Goal: Participate in discussion: Engage in conversation with other users on a specific topic

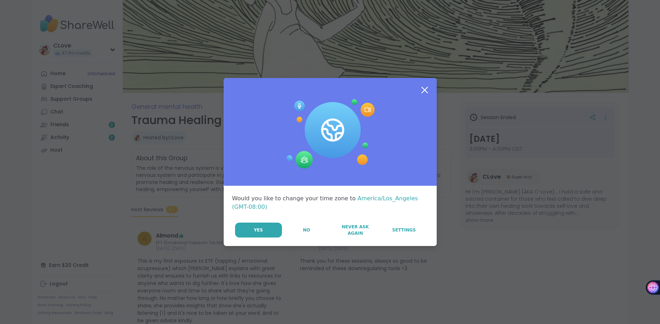
click at [425, 93] on icon at bounding box center [424, 90] width 13 height 13
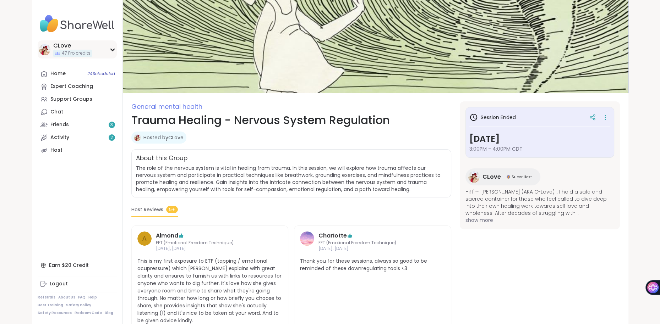
click at [61, 49] on div "CLove" at bounding box center [72, 46] width 39 height 8
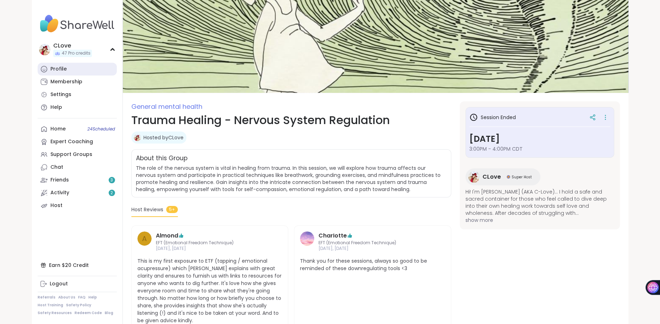
click at [57, 68] on div "Profile" at bounding box center [58, 69] width 16 height 7
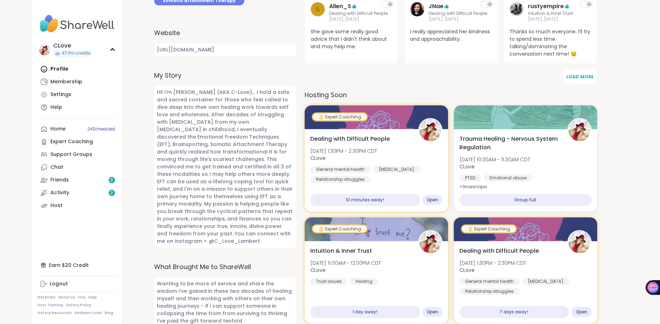
scroll to position [320, 0]
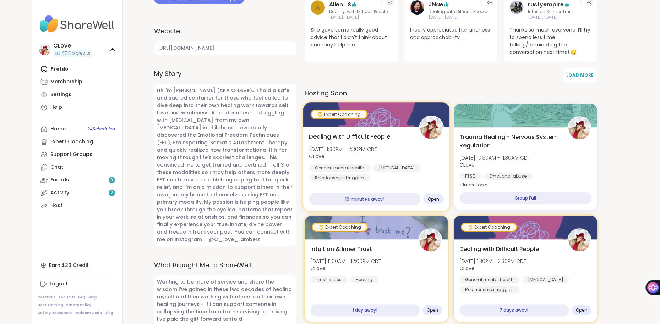
click at [360, 146] on span "Mon, Oct 13 | 1:30PM - 2:30PM CDT" at bounding box center [343, 149] width 68 height 7
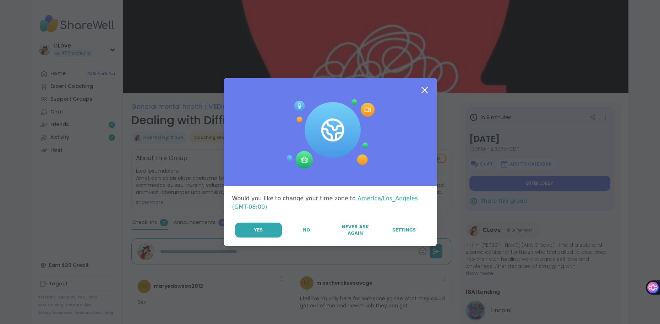
click at [425, 91] on icon at bounding box center [424, 90] width 6 height 6
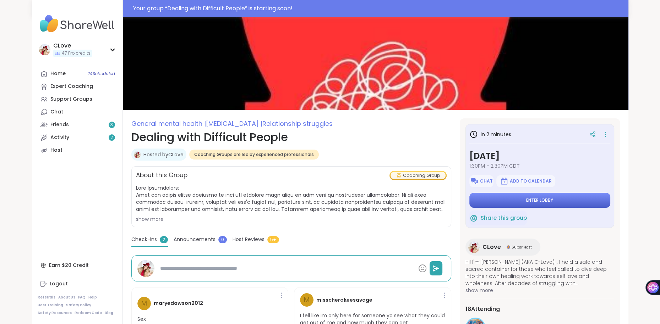
click at [531, 201] on span "Enter lobby" at bounding box center [539, 201] width 27 height 6
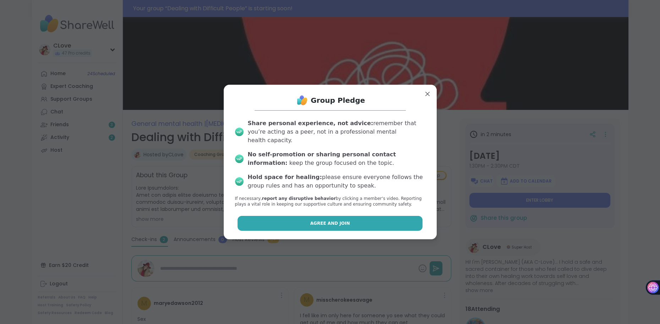
click at [335, 216] on button "Agree and Join" at bounding box center [329, 223] width 185 height 15
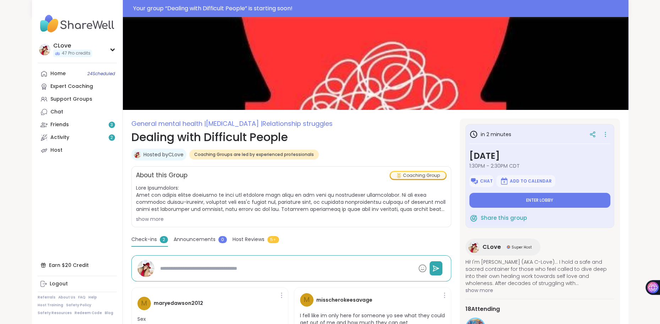
type textarea "*"
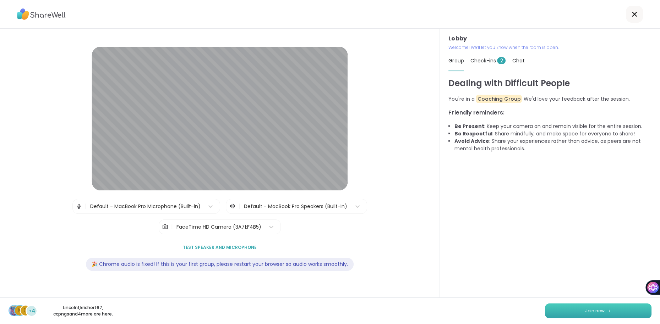
click at [640, 312] on button "Join now" at bounding box center [598, 311] width 106 height 15
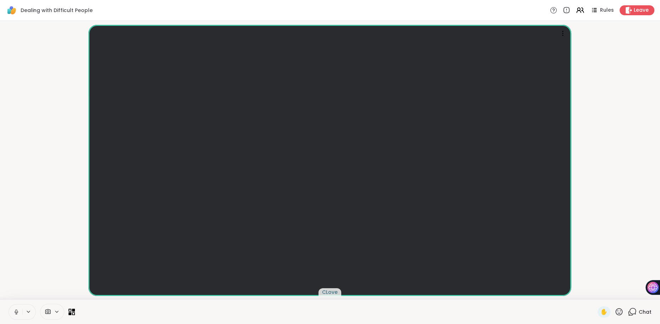
click at [639, 312] on span "Chat" at bounding box center [644, 312] width 13 height 7
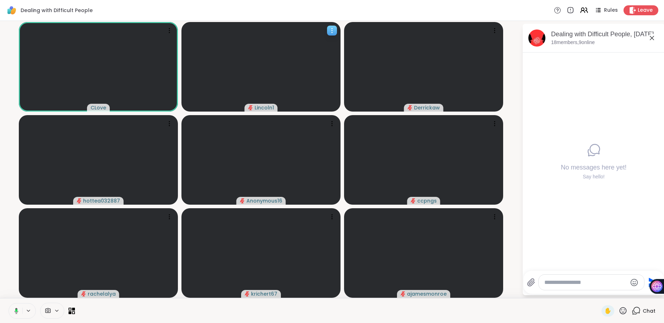
click at [331, 29] on icon at bounding box center [331, 30] width 7 height 7
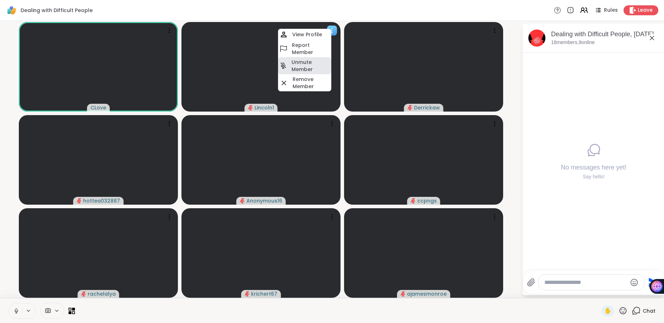
click at [305, 64] on h4 "Unmute Member" at bounding box center [310, 66] width 38 height 14
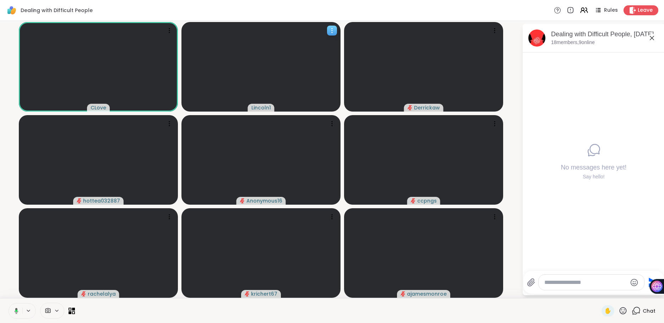
click at [332, 30] on icon at bounding box center [331, 30] width 1 height 1
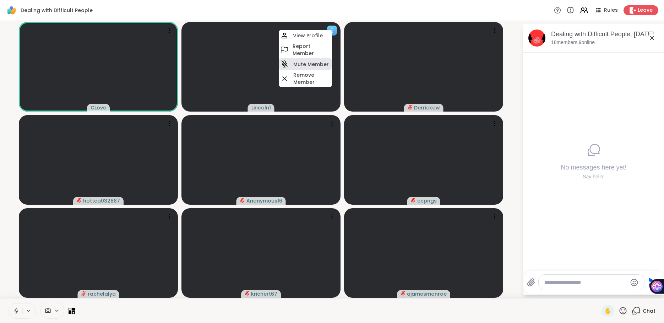
click at [313, 63] on h4 "Mute Member" at bounding box center [310, 64] width 35 height 7
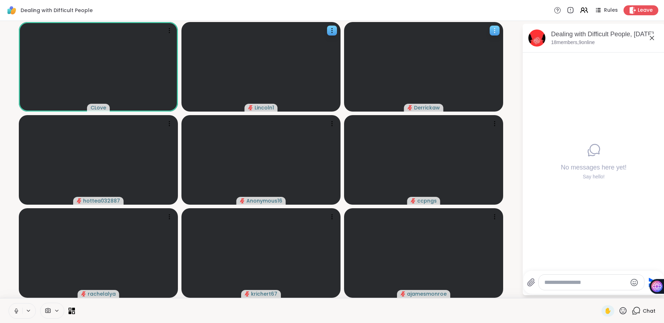
click at [494, 30] on icon at bounding box center [494, 30] width 1 height 1
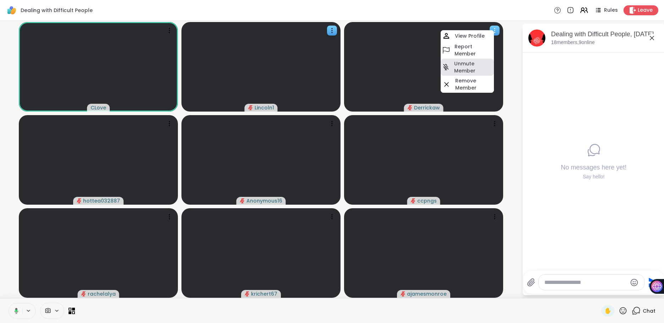
click at [472, 64] on h4 "Unmute Member" at bounding box center [473, 67] width 38 height 14
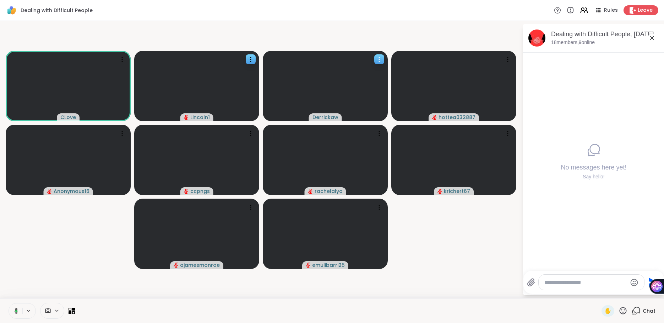
click at [380, 56] on icon at bounding box center [378, 59] width 7 height 7
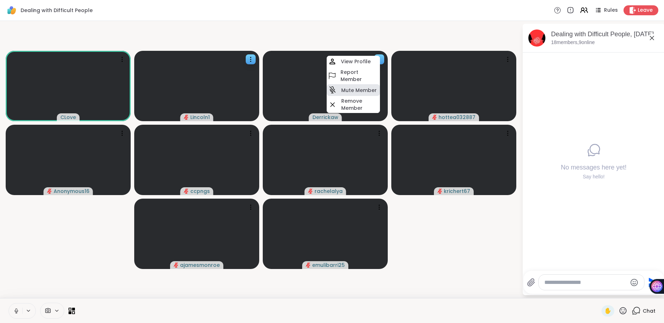
click at [363, 87] on h4 "Mute Member" at bounding box center [358, 90] width 35 height 7
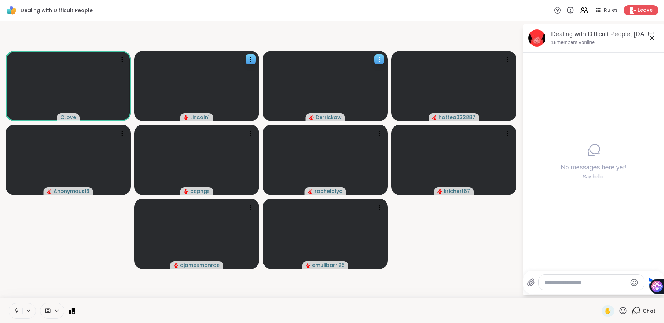
click at [379, 59] on icon at bounding box center [379, 59] width 1 height 1
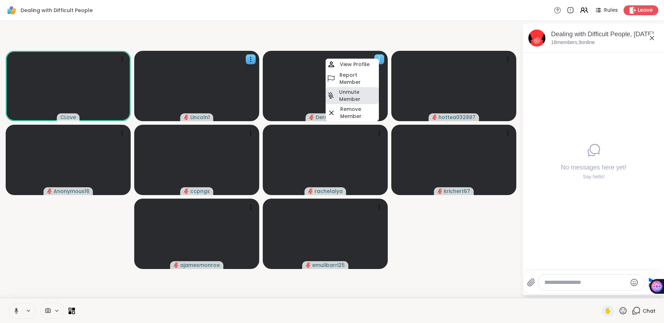
click at [360, 92] on h4 "Unmute Member" at bounding box center [358, 95] width 38 height 14
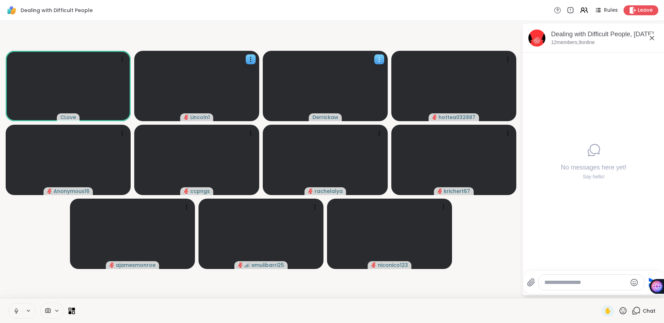
click at [379, 63] on div at bounding box center [379, 59] width 10 height 10
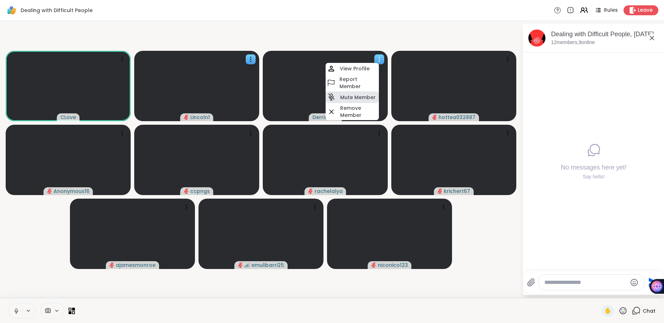
click at [354, 96] on h4 "Mute Member" at bounding box center [357, 97] width 35 height 7
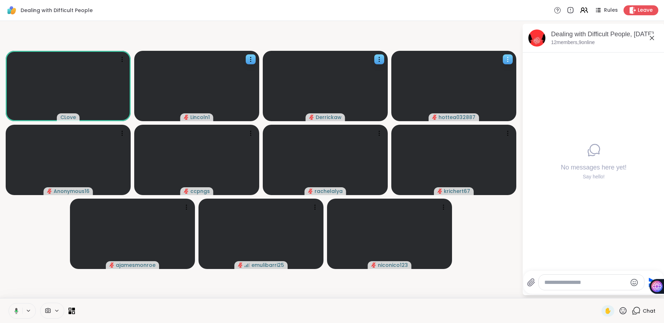
click at [509, 60] on icon at bounding box center [507, 59] width 7 height 7
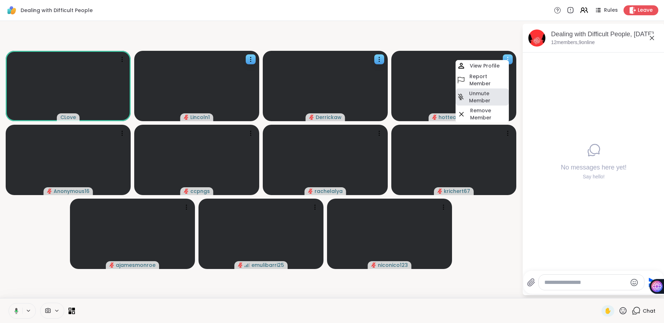
click at [478, 96] on h4 "Unmute Member" at bounding box center [488, 97] width 38 height 14
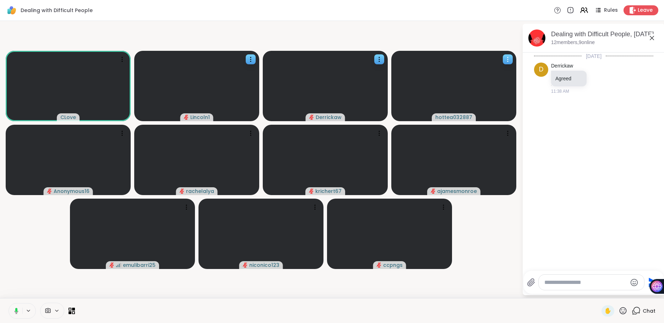
click at [508, 57] on icon at bounding box center [507, 59] width 7 height 7
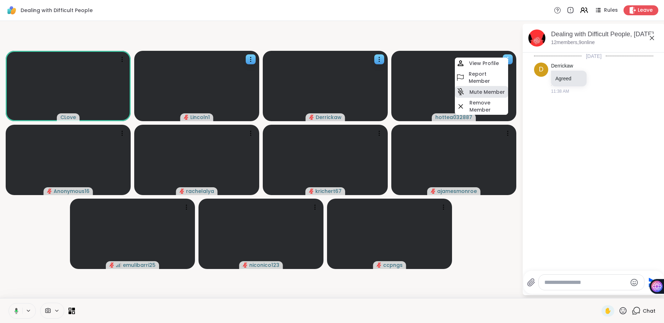
click at [496, 92] on h4 "Mute Member" at bounding box center [486, 91] width 35 height 7
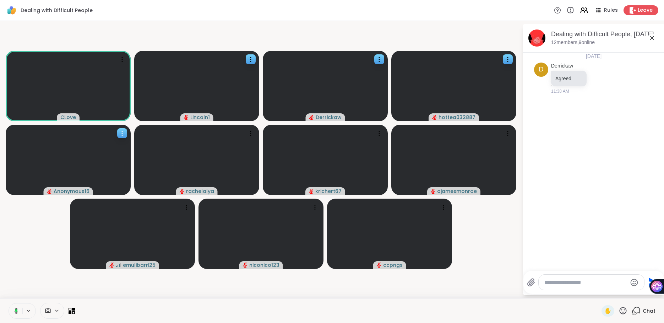
click at [125, 129] on div at bounding box center [122, 133] width 10 height 10
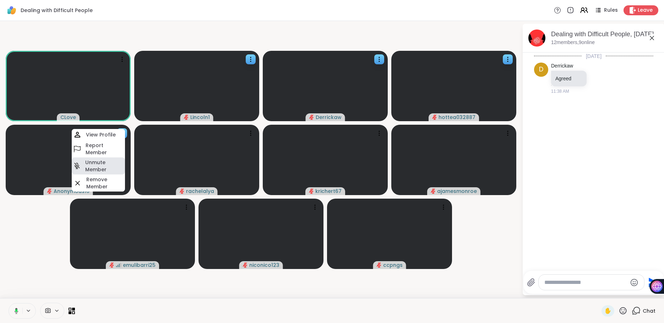
click at [112, 167] on h4 "Unmute Member" at bounding box center [104, 166] width 38 height 14
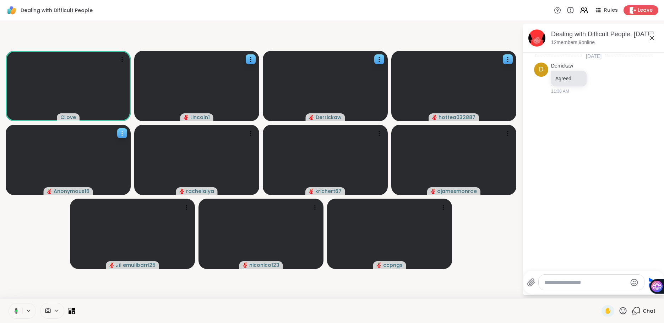
click at [122, 132] on icon at bounding box center [122, 133] width 7 height 7
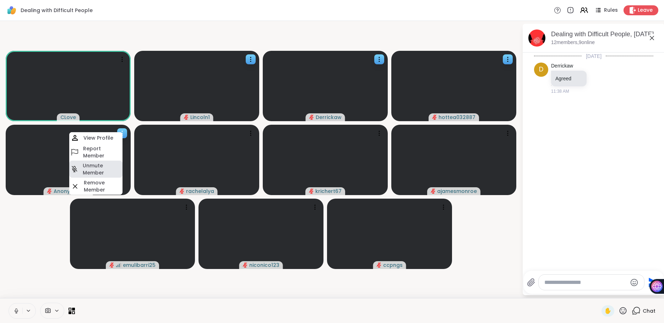
click at [96, 167] on h4 "Unmute Member" at bounding box center [102, 169] width 38 height 14
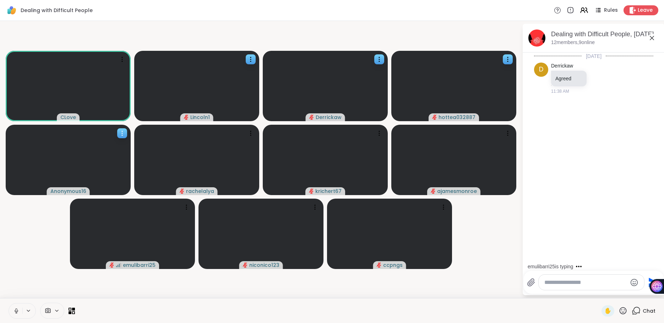
click at [122, 133] on icon at bounding box center [122, 133] width 1 height 1
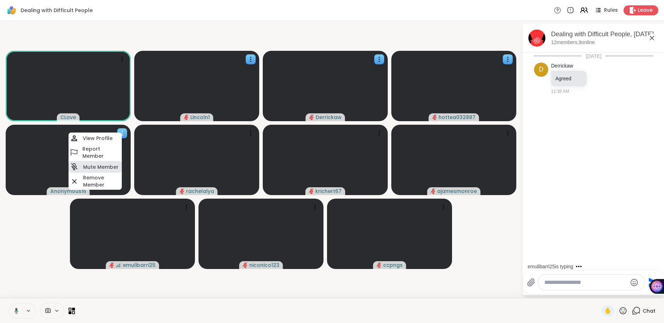
click at [113, 164] on h4 "Mute Member" at bounding box center [100, 166] width 35 height 7
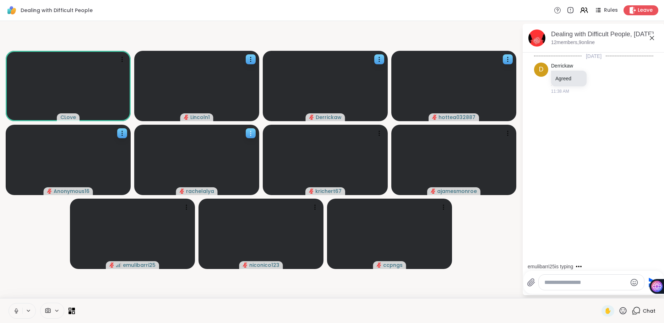
click at [248, 134] on icon at bounding box center [250, 133] width 7 height 7
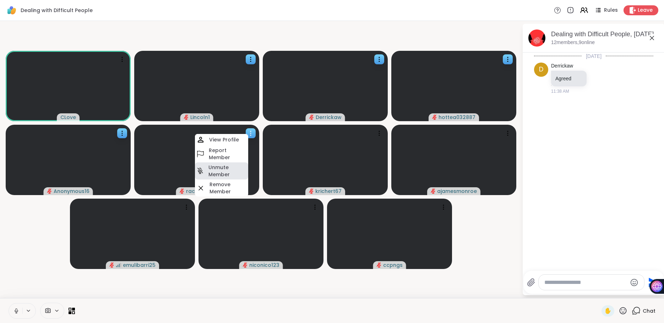
click at [234, 169] on h4 "Unmute Member" at bounding box center [227, 171] width 38 height 14
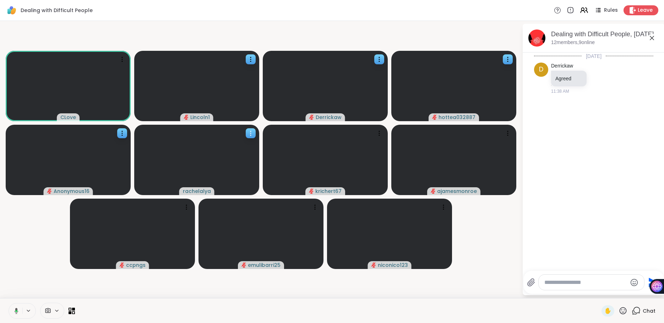
click at [249, 131] on icon at bounding box center [250, 133] width 7 height 7
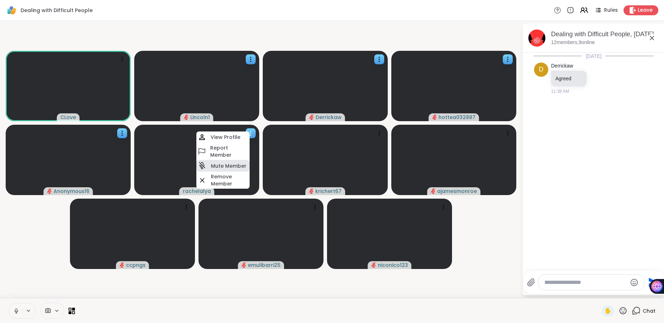
click at [234, 161] on div "Mute Member" at bounding box center [222, 166] width 53 height 12
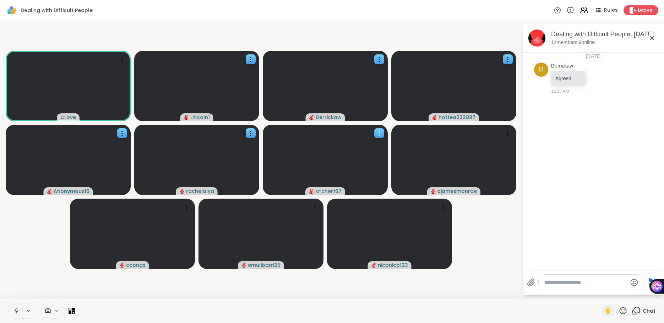
click at [376, 131] on icon at bounding box center [378, 133] width 7 height 7
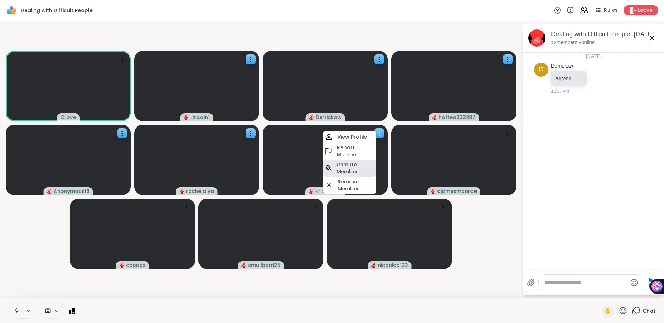
click at [348, 164] on h4 "Unmute Member" at bounding box center [355, 168] width 38 height 14
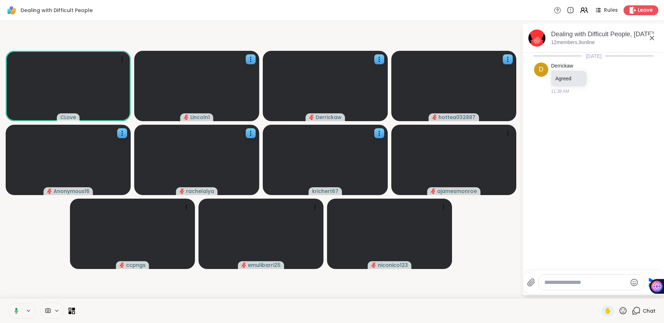
click at [555, 284] on textarea "Type your message" at bounding box center [585, 282] width 83 height 7
paste textarea "**********"
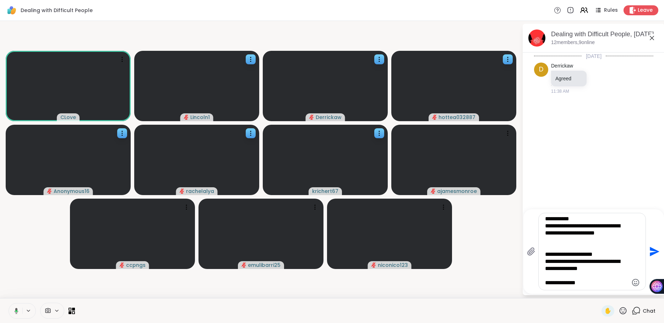
scroll to position [192, 0]
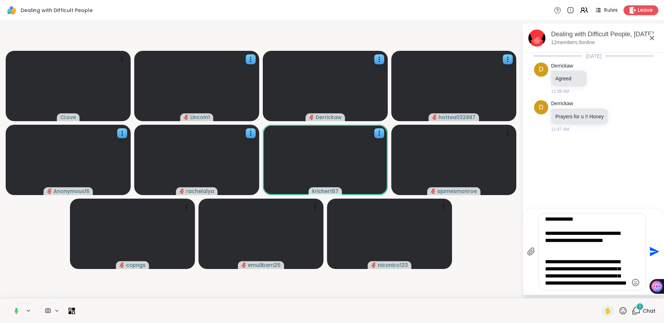
click at [556, 264] on textarea "Type your message" at bounding box center [586, 251] width 83 height 71
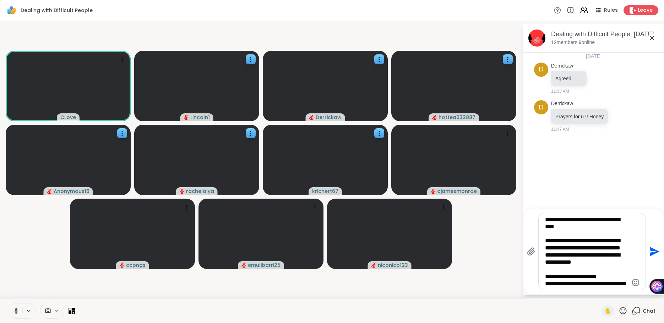
scroll to position [476, 0]
drag, startPoint x: 561, startPoint y: 275, endPoint x: 545, endPoint y: 253, distance: 26.8
click at [545, 253] on textarea "Type your message" at bounding box center [586, 251] width 83 height 71
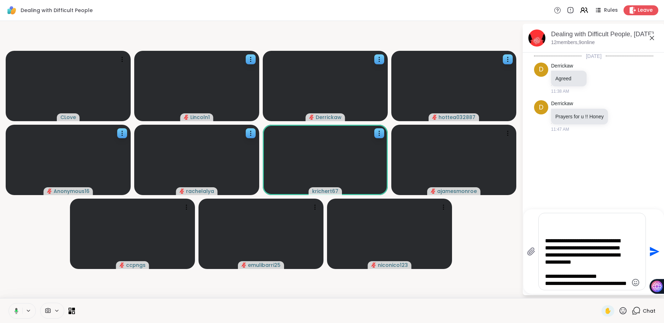
type textarea "**********"
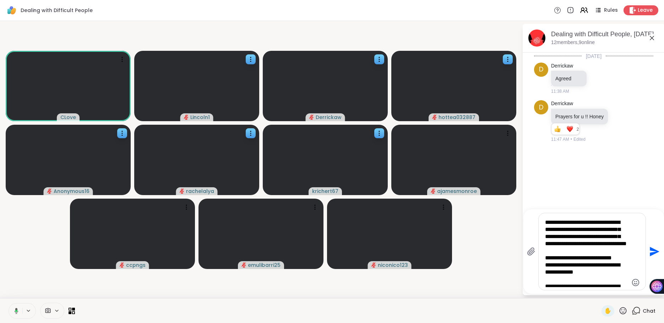
scroll to position [222, 0]
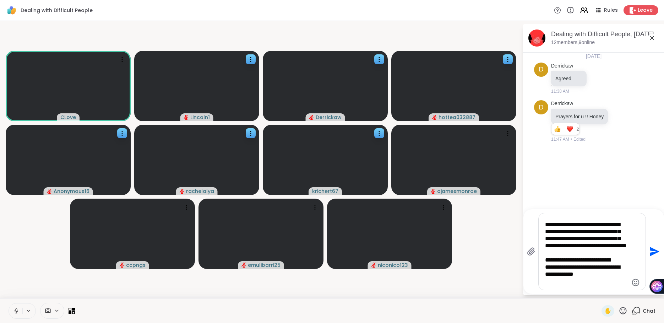
click at [557, 283] on textarea "Type your message" at bounding box center [586, 251] width 83 height 71
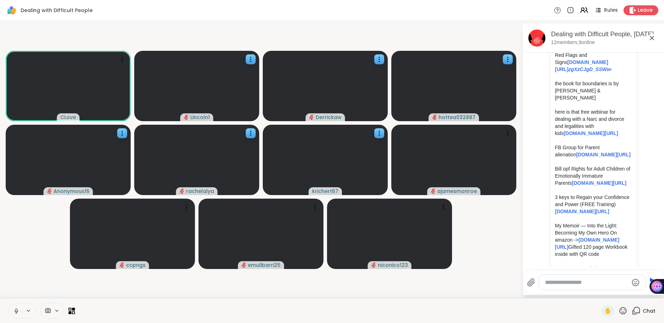
scroll to position [1187, 0]
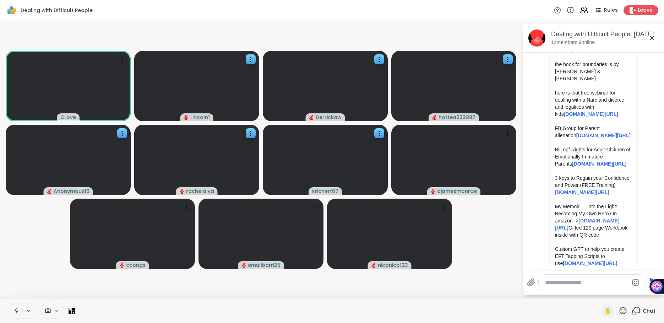
drag, startPoint x: 570, startPoint y: 181, endPoint x: 554, endPoint y: 149, distance: 35.1
click at [554, 149] on div "[DOMAIN_NAME][URL] Book why does he do that: Inside the minds of angry and cont…" at bounding box center [593, 117] width 86 height 420
copy p "here is that free webinar for dealing with a Narc and divorce and legalities wi…"
click at [552, 282] on textarea "Type your message" at bounding box center [586, 282] width 83 height 7
paste textarea "**********"
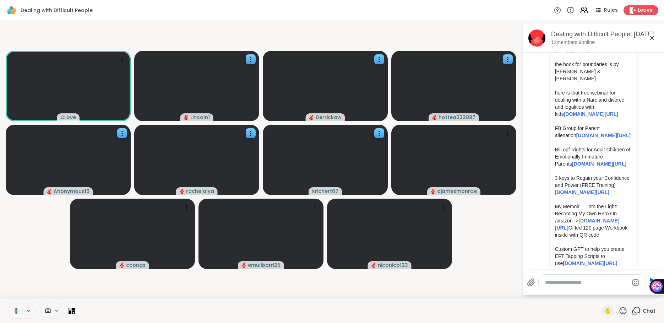
type textarea "**********"
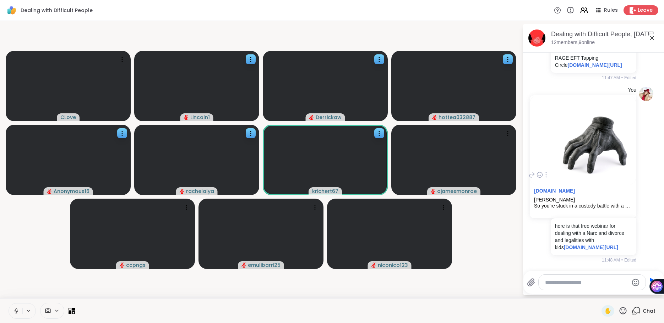
scroll to position [1594, 0]
click at [378, 132] on icon at bounding box center [378, 133] width 7 height 7
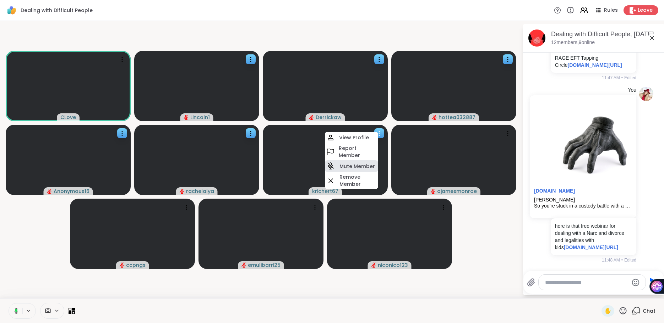
click at [360, 164] on h4 "Mute Member" at bounding box center [356, 166] width 35 height 7
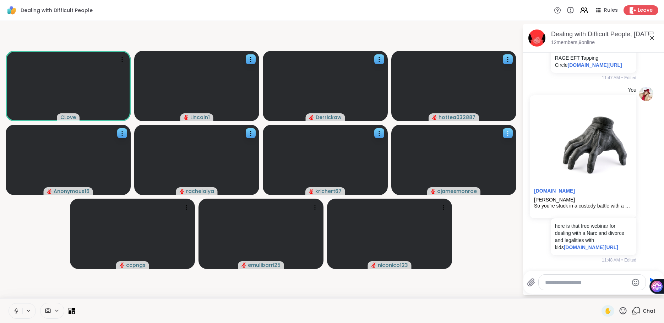
click at [506, 133] on icon at bounding box center [507, 133] width 7 height 7
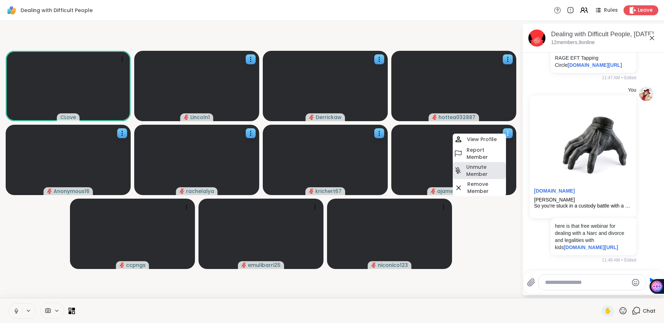
click at [470, 171] on h4 "Unmute Member" at bounding box center [485, 170] width 38 height 14
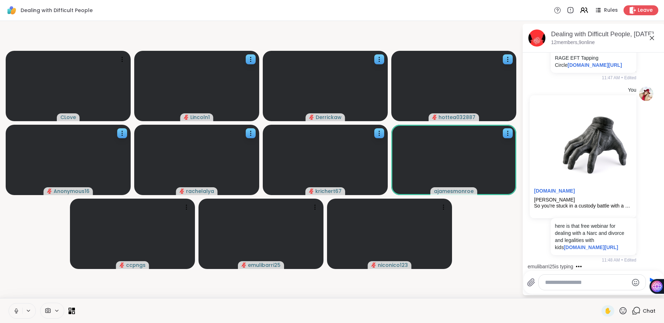
scroll to position [1690, 0]
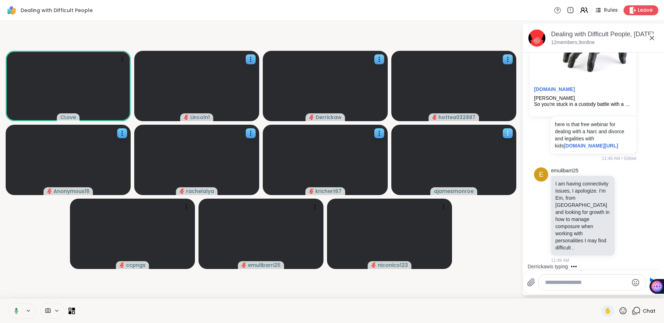
click at [507, 134] on icon at bounding box center [507, 133] width 7 height 7
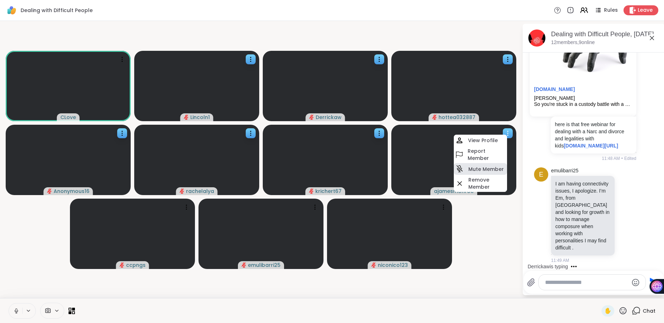
click at [493, 171] on h4 "Mute Member" at bounding box center [485, 168] width 35 height 7
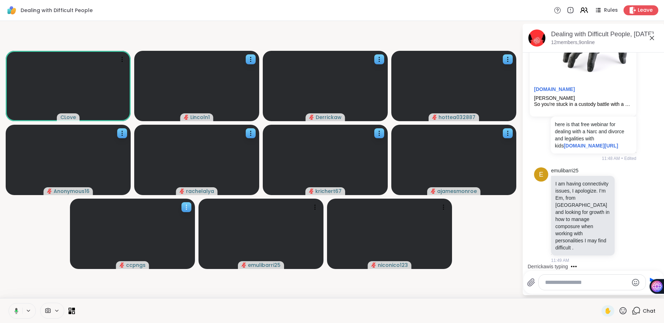
click at [187, 208] on icon at bounding box center [186, 206] width 7 height 7
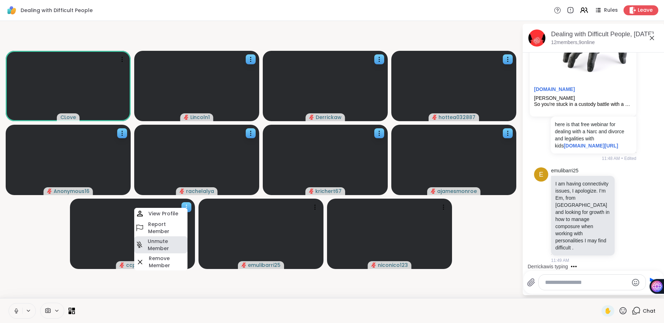
click at [168, 246] on h4 "Unmute Member" at bounding box center [167, 244] width 38 height 14
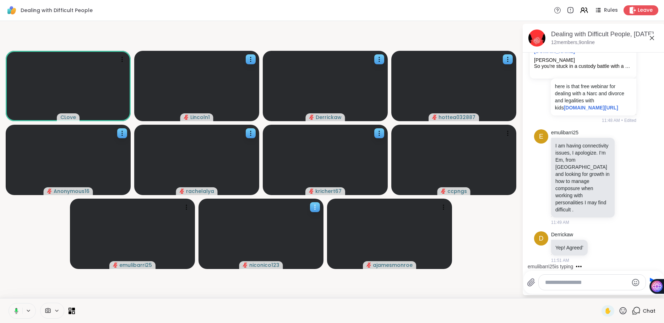
scroll to position [1780, 0]
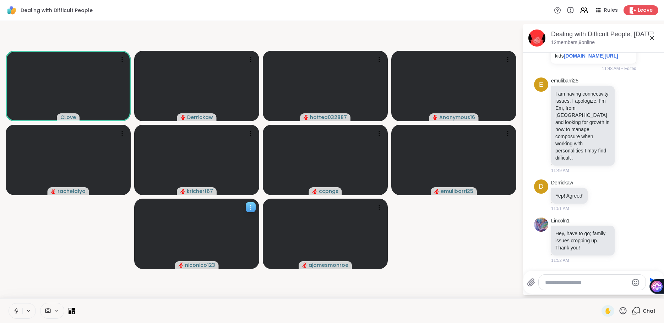
click at [252, 205] on icon at bounding box center [250, 206] width 7 height 7
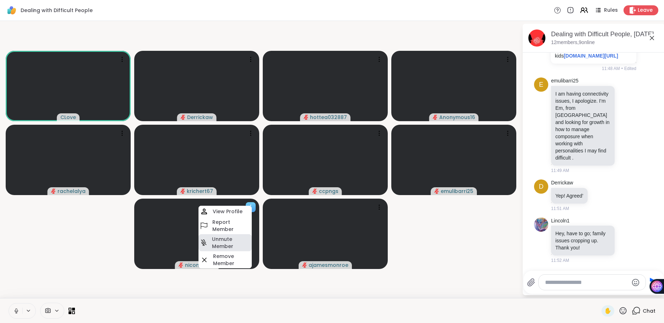
click at [228, 242] on h4 "Unmute Member" at bounding box center [231, 242] width 38 height 14
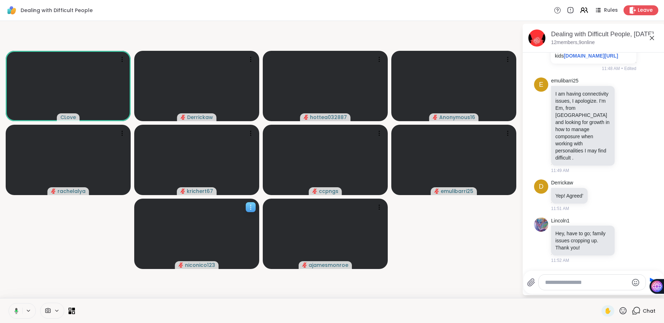
click at [253, 206] on icon at bounding box center [250, 206] width 7 height 7
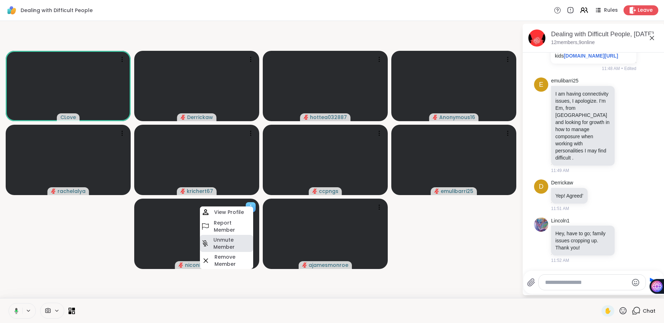
click at [234, 245] on h4 "Unmute Member" at bounding box center [232, 243] width 38 height 14
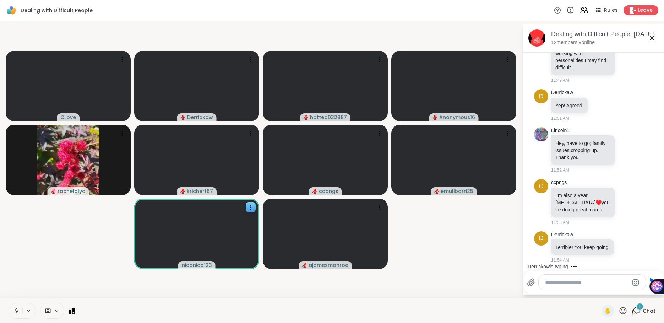
scroll to position [1876, 0]
click at [575, 286] on div at bounding box center [591, 281] width 107 height 15
click at [566, 283] on textarea "Type your message" at bounding box center [586, 282] width 83 height 7
type textarea "**********"
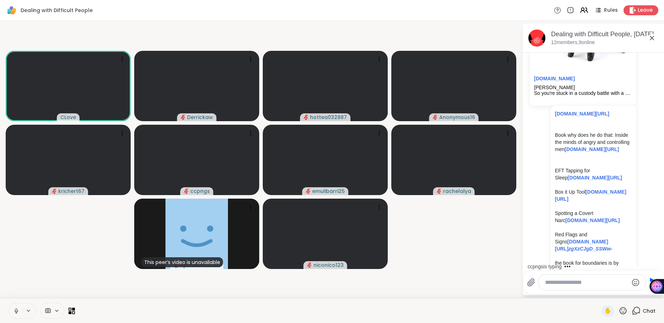
scroll to position [978, 0]
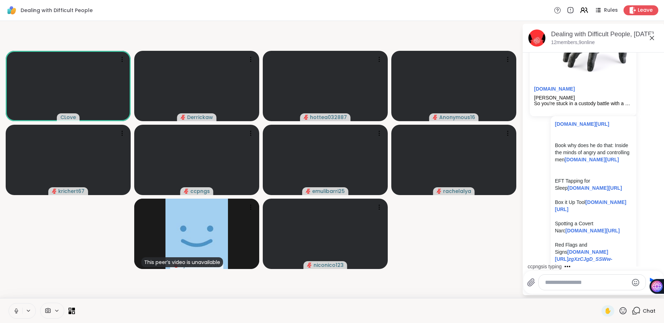
drag, startPoint x: 592, startPoint y: 144, endPoint x: 552, endPoint y: 116, distance: 49.2
click at [552, 116] on div "[DOMAIN_NAME][URL] Book why does he do that: Inside the minds of angry and cont…" at bounding box center [593, 326] width 86 height 420
copy link "[DOMAIN_NAME][URL]"
click at [548, 282] on textarea "Type your message" at bounding box center [586, 282] width 83 height 7
paste textarea "**********"
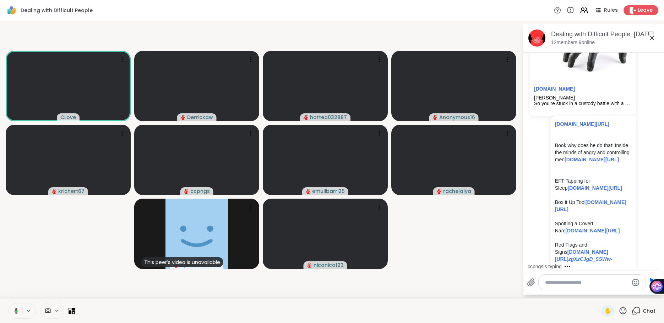
type textarea "**********"
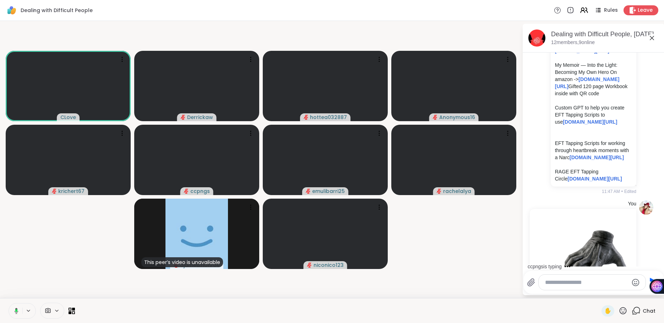
scroll to position [1320, 0]
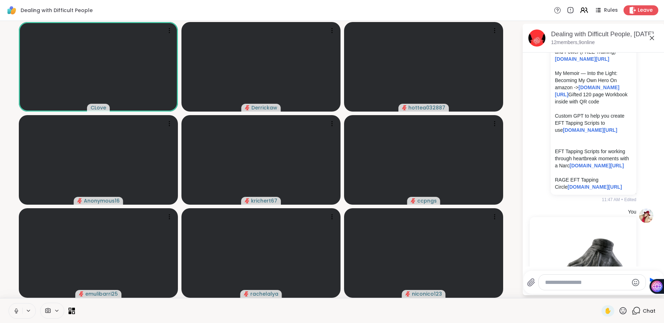
drag, startPoint x: 572, startPoint y: 158, endPoint x: 551, endPoint y: 137, distance: 30.1
copy p "3 keys to Regain your Confidence and Power (FREE Training) [DOMAIN_NAME][URL]"
click at [549, 279] on textarea "Type your message" at bounding box center [586, 282] width 83 height 7
paste textarea "**********"
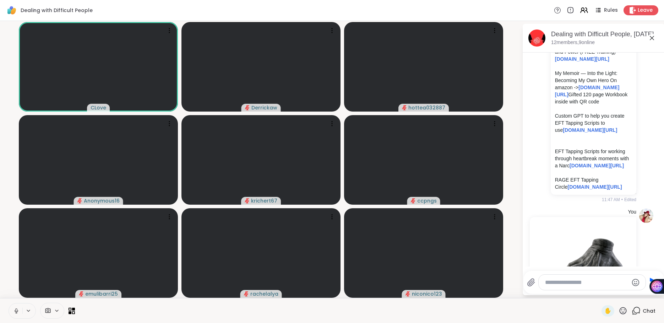
type textarea "**********"
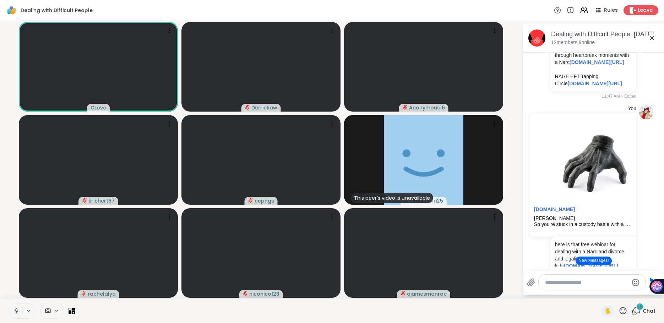
scroll to position [1432, 0]
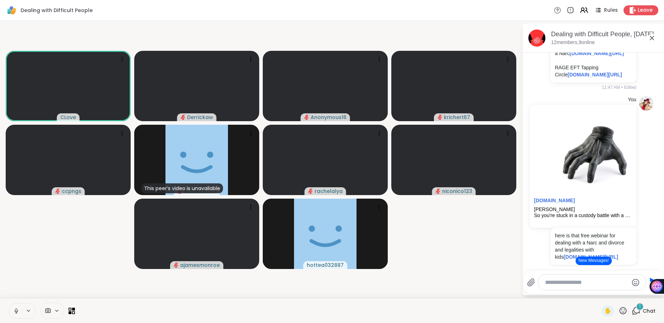
drag, startPoint x: 554, startPoint y: 201, endPoint x: 564, endPoint y: 217, distance: 18.1
click at [564, 78] on p "RAGE EFT Tapping Circle [DOMAIN_NAME][URL]" at bounding box center [593, 71] width 77 height 14
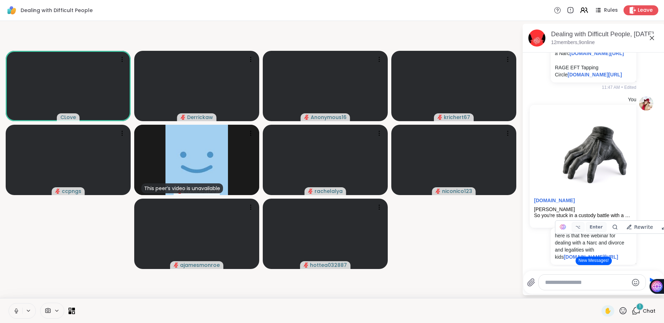
copy p "RAGE EFT Tapping Circle [DOMAIN_NAME][URL]"
click at [560, 283] on textarea "Type your message" at bounding box center [586, 282] width 83 height 7
paste textarea "**********"
type textarea "**********"
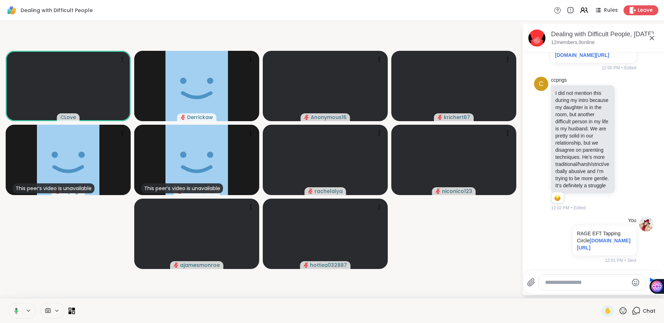
scroll to position [2597, 0]
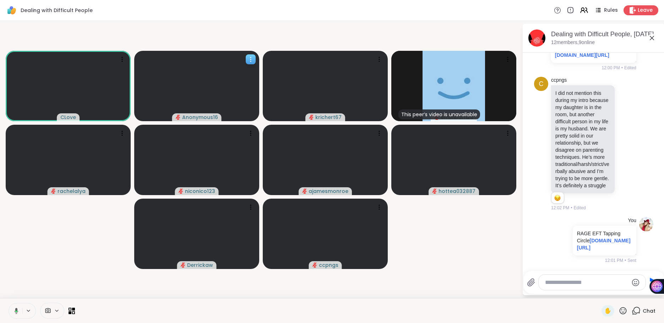
click at [248, 59] on icon at bounding box center [250, 59] width 7 height 7
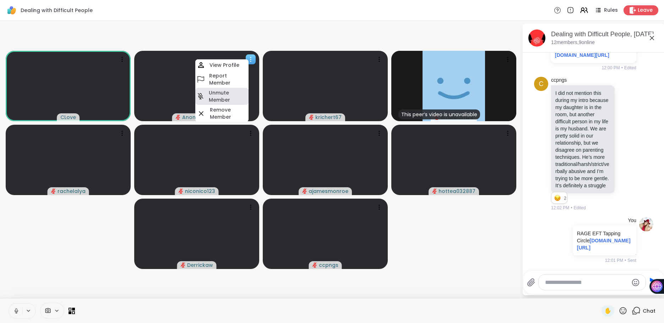
click at [219, 95] on h4 "Unmute Member" at bounding box center [228, 96] width 38 height 14
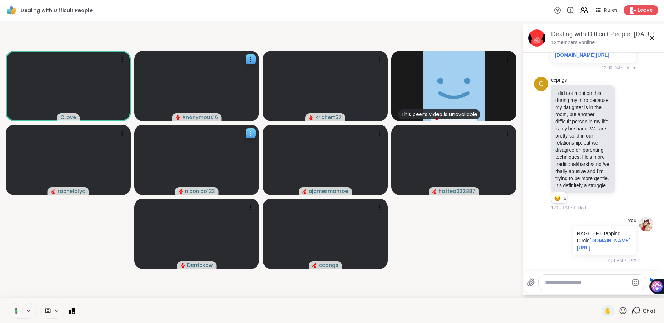
click at [248, 130] on icon at bounding box center [250, 133] width 7 height 7
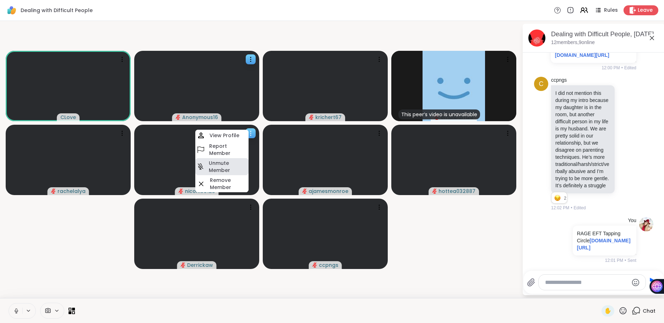
click at [221, 169] on h4 "Unmute Member" at bounding box center [228, 166] width 38 height 14
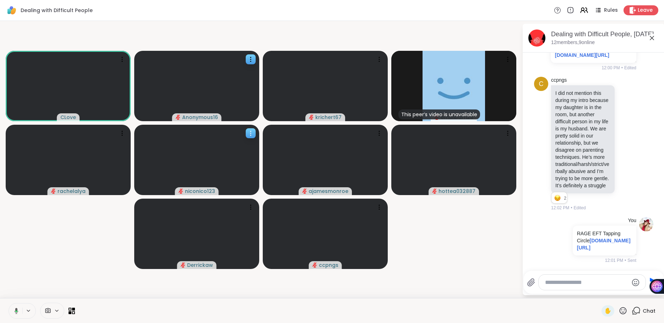
click at [250, 133] on icon at bounding box center [250, 133] width 1 height 1
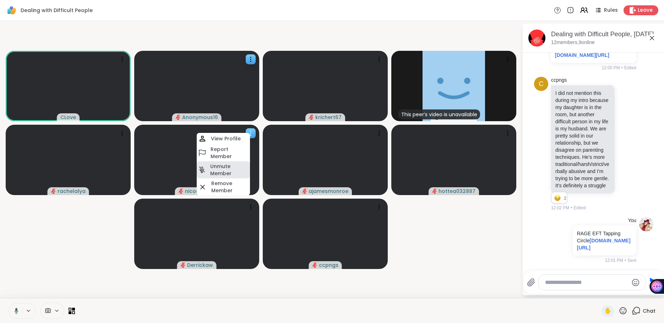
click at [235, 164] on h4 "Unmute Member" at bounding box center [229, 170] width 38 height 14
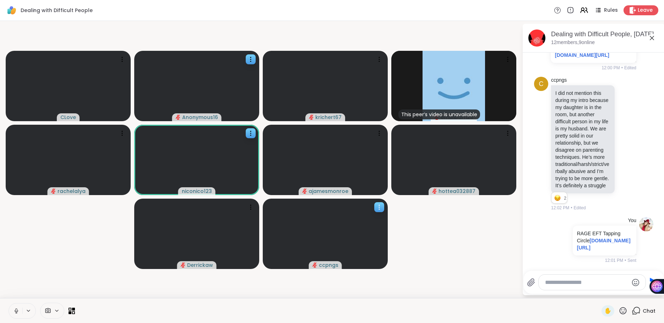
click at [379, 209] on icon at bounding box center [379, 209] width 1 height 1
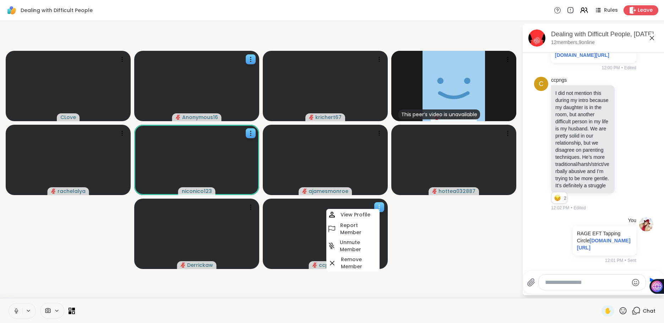
click at [359, 246] on h4 "Unmute Member" at bounding box center [359, 245] width 38 height 14
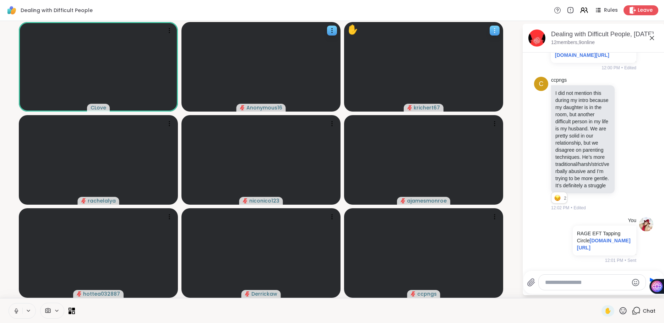
click at [493, 33] on icon at bounding box center [494, 30] width 7 height 7
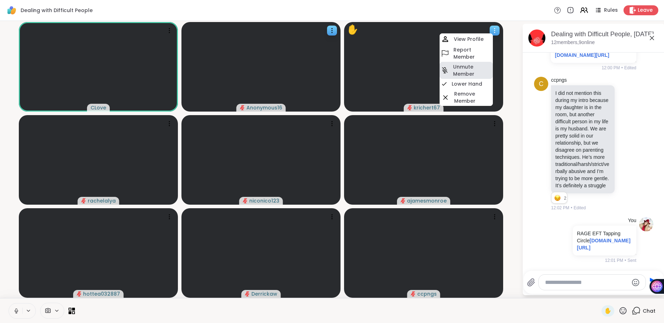
click at [462, 73] on h4 "Unmute Member" at bounding box center [472, 70] width 38 height 14
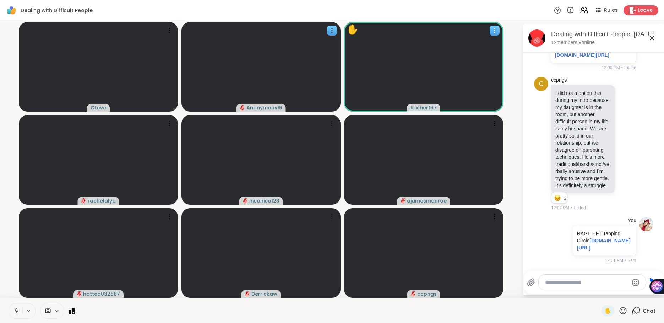
click at [494, 32] on icon at bounding box center [494, 30] width 7 height 7
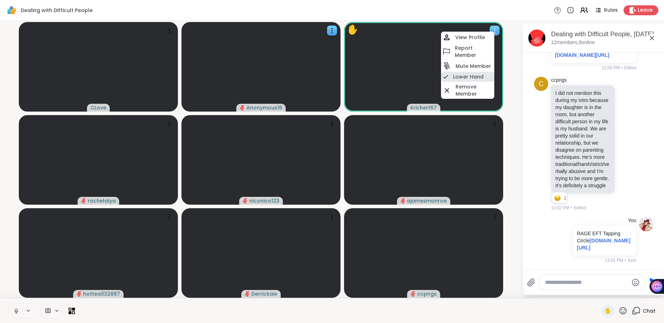
click at [471, 77] on h4 "Lower Hand" at bounding box center [468, 76] width 31 height 7
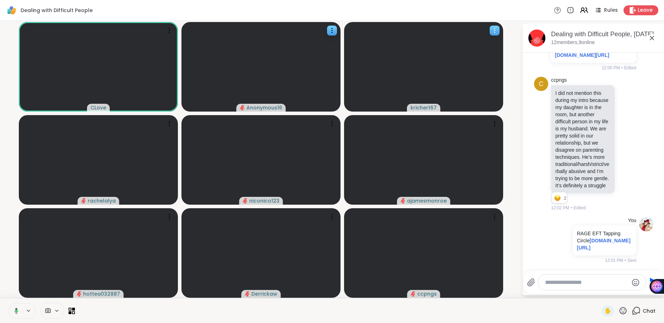
click at [495, 28] on icon at bounding box center [494, 30] width 7 height 7
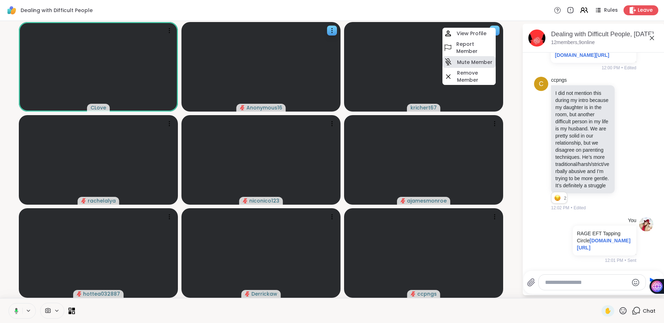
click at [470, 60] on h4 "Mute Member" at bounding box center [474, 62] width 35 height 7
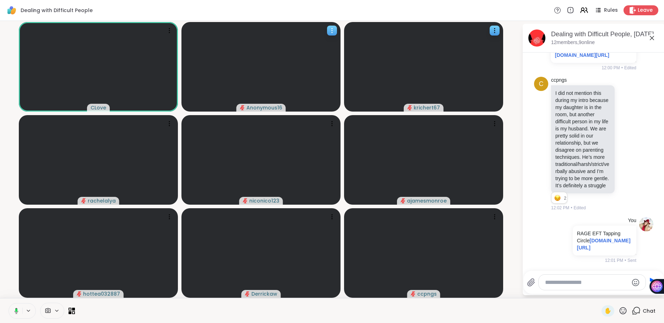
click at [333, 29] on icon at bounding box center [331, 30] width 7 height 7
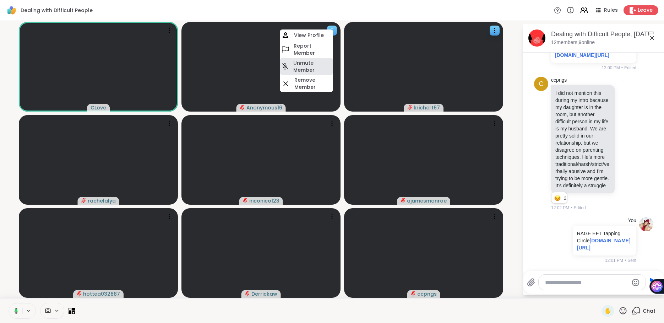
click at [316, 65] on h4 "Unmute Member" at bounding box center [312, 66] width 38 height 14
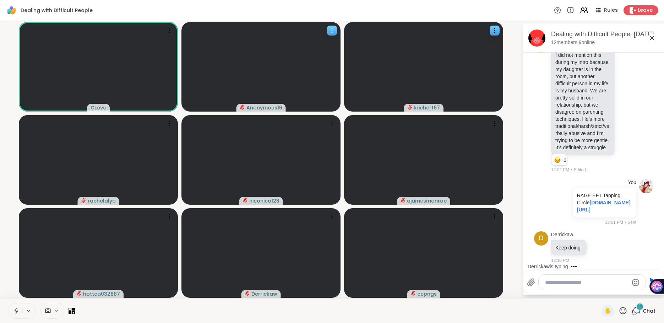
scroll to position [2634, 0]
click at [330, 28] on icon at bounding box center [331, 30] width 7 height 7
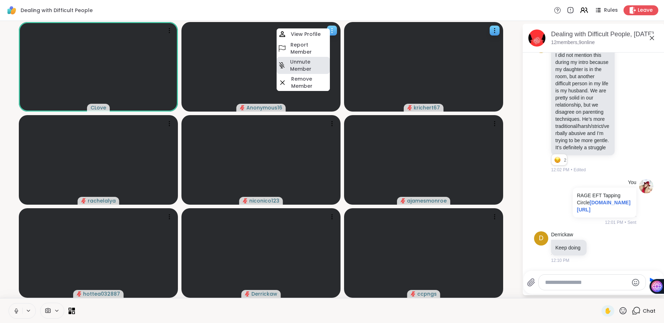
click at [313, 68] on h4 "Unmute Member" at bounding box center [309, 65] width 38 height 14
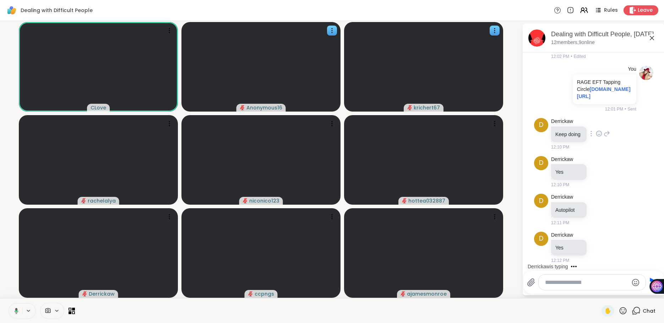
scroll to position [2747, 0]
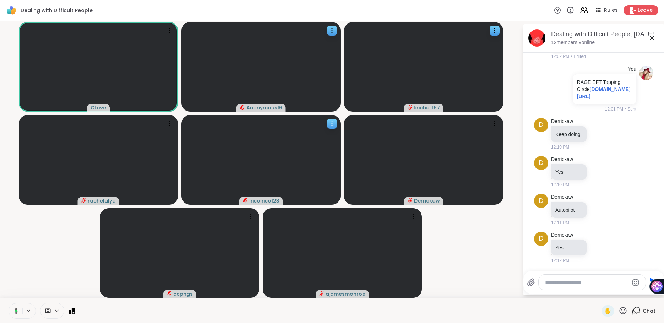
click at [333, 123] on icon at bounding box center [331, 123] width 7 height 7
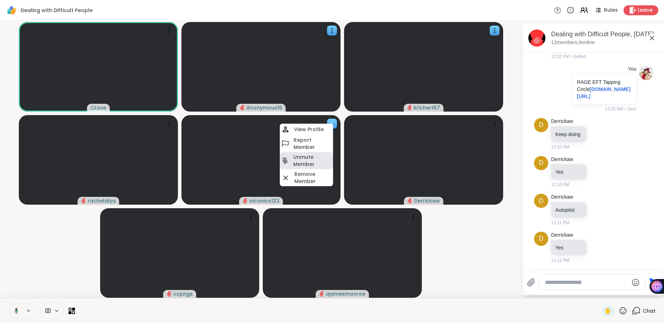
click at [309, 155] on h4 "Unmute Member" at bounding box center [312, 160] width 38 height 14
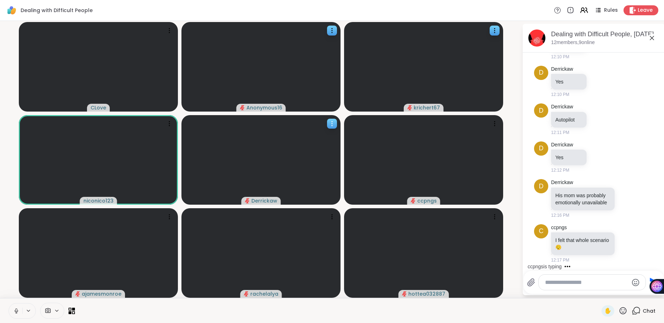
scroll to position [2836, 0]
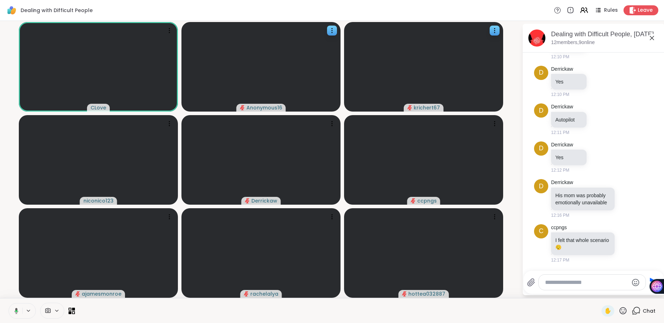
click at [566, 285] on textarea "Type your message" at bounding box center [586, 282] width 83 height 7
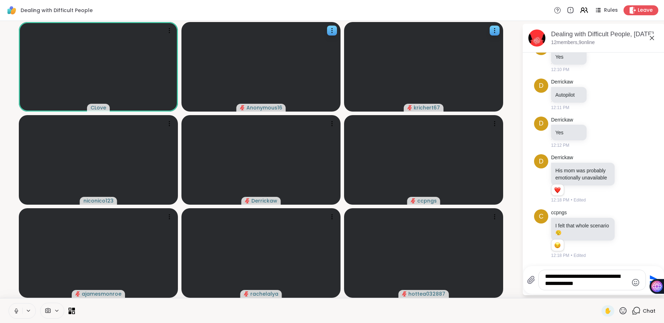
scroll to position [2861, 0]
type textarea "**********"
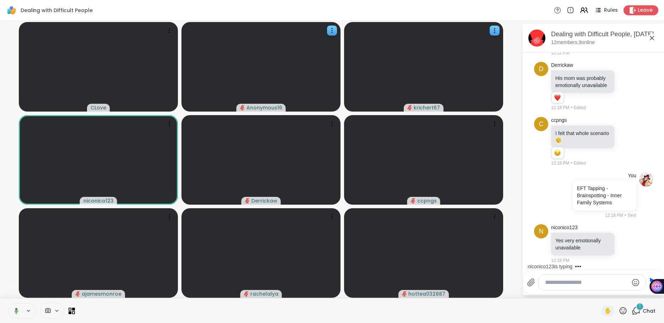
scroll to position [2953, 0]
click at [171, 121] on icon at bounding box center [169, 123] width 7 height 7
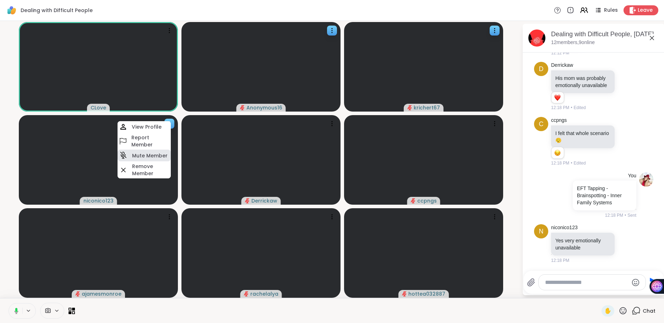
click at [157, 153] on h4 "Mute Member" at bounding box center [149, 155] width 35 height 7
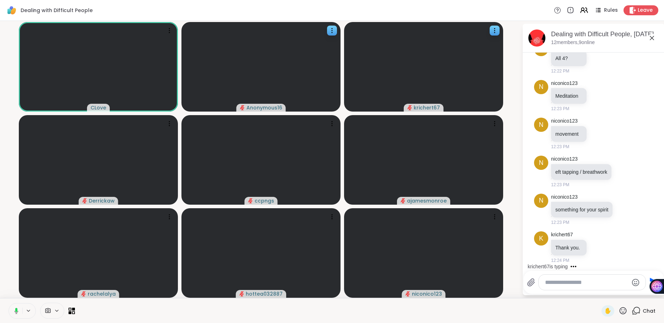
scroll to position [3344, 0]
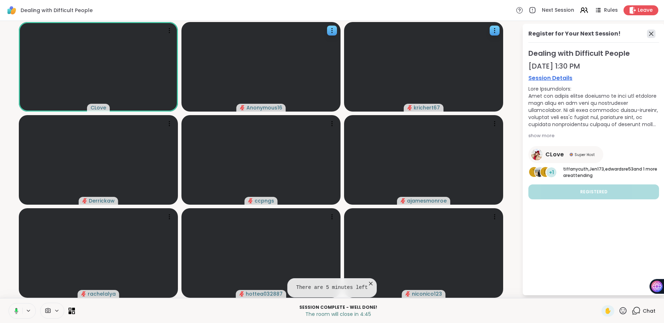
click at [650, 31] on icon at bounding box center [651, 33] width 9 height 9
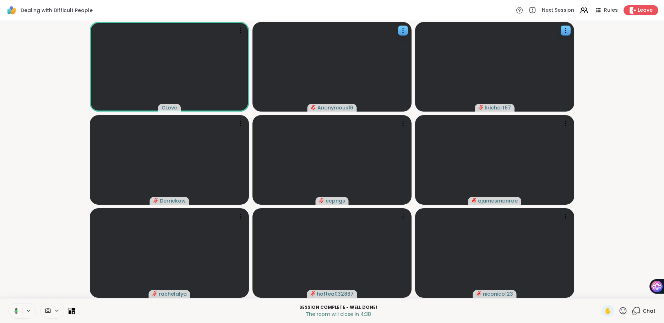
click at [640, 308] on icon at bounding box center [635, 310] width 9 height 9
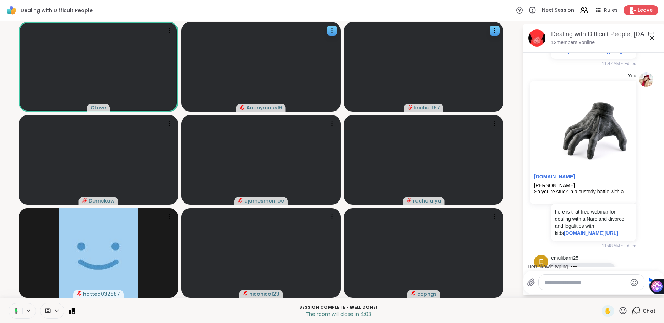
scroll to position [1583, 0]
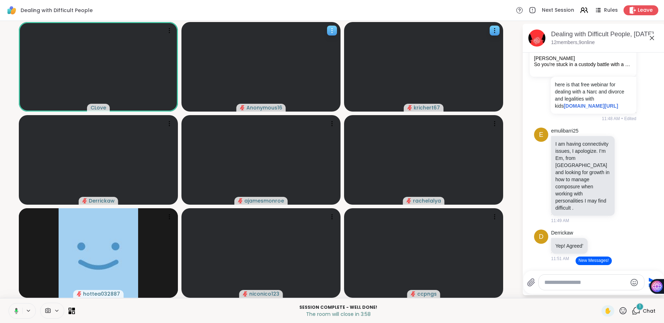
click at [330, 31] on icon at bounding box center [331, 30] width 7 height 7
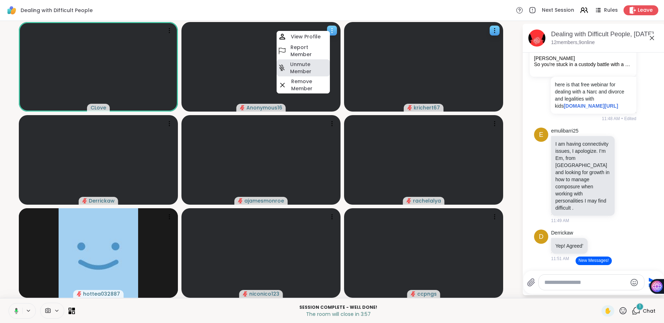
click at [290, 68] on div "Unmute Member" at bounding box center [302, 67] width 53 height 17
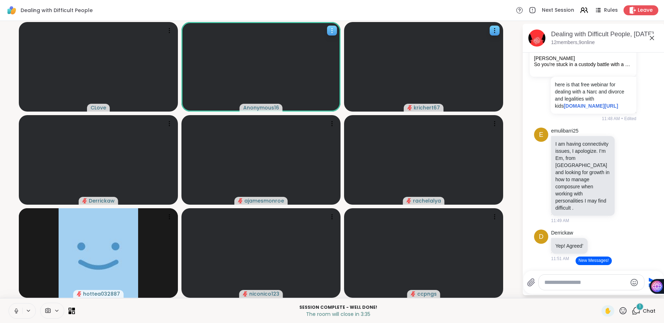
click at [330, 30] on icon at bounding box center [331, 30] width 7 height 7
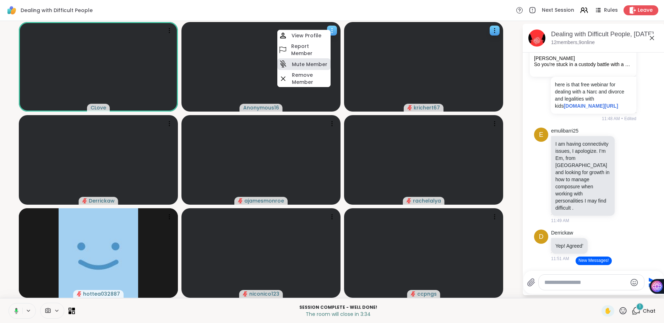
click at [314, 62] on h4 "Mute Member" at bounding box center [309, 64] width 35 height 7
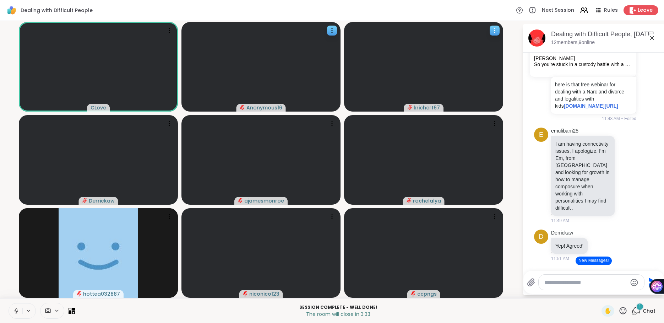
click at [497, 31] on icon at bounding box center [494, 30] width 7 height 7
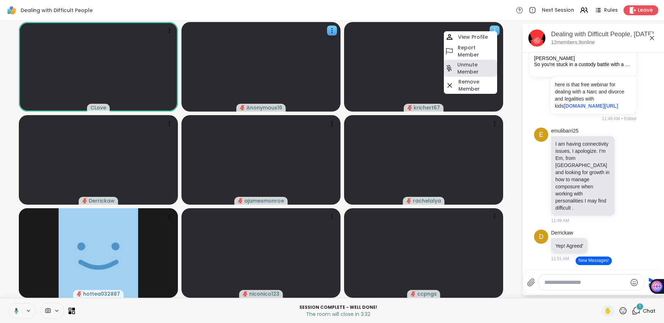
click at [475, 64] on h4 "Unmute Member" at bounding box center [476, 68] width 38 height 14
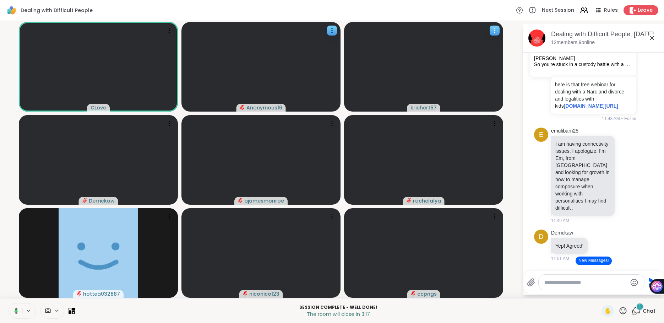
click at [493, 32] on icon at bounding box center [494, 30] width 7 height 7
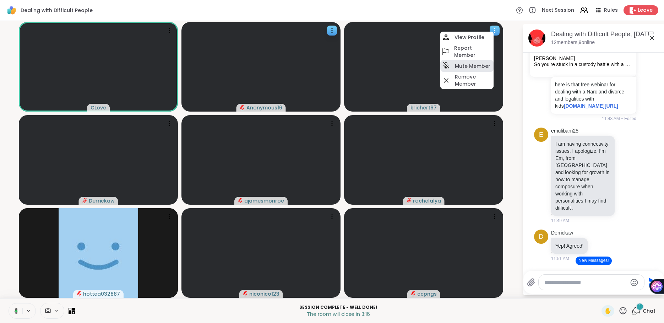
click at [468, 67] on h4 "Mute Member" at bounding box center [472, 65] width 35 height 7
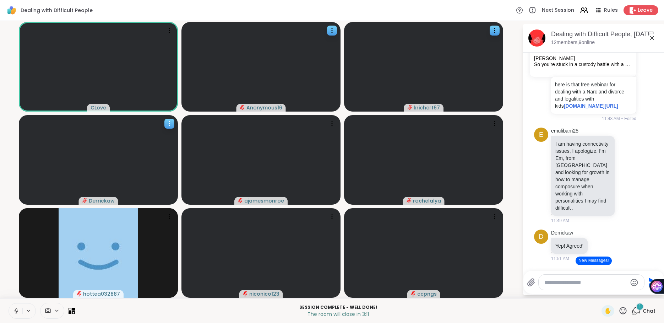
click at [170, 125] on icon at bounding box center [169, 125] width 1 height 1
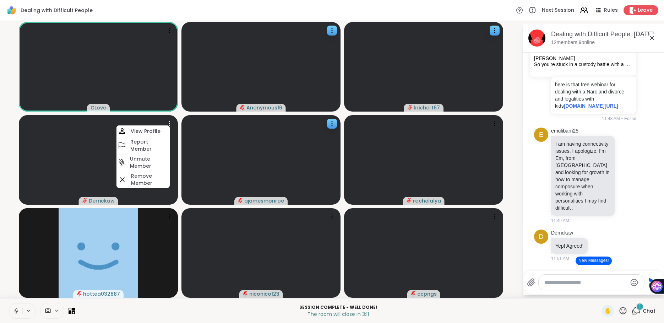
click at [136, 160] on h4 "Unmute Member" at bounding box center [149, 162] width 38 height 14
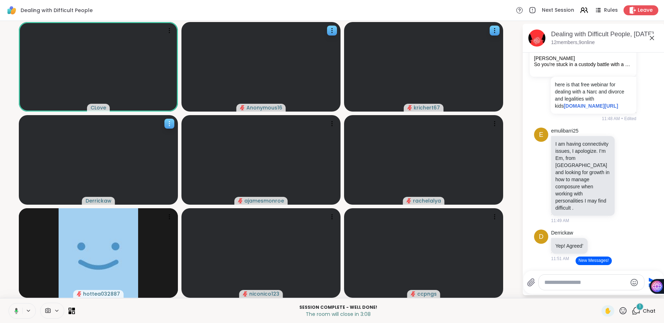
click at [169, 125] on icon at bounding box center [169, 123] width 7 height 7
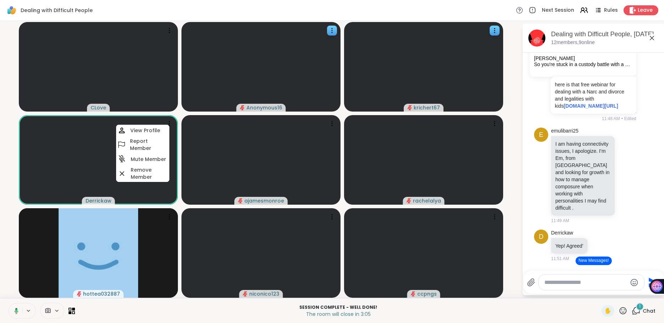
click at [178, 115] on video-player-container "CLove Anonymous16 krichert67 Derrickaw View Profile Report Member Mute Member R…" at bounding box center [260, 159] width 513 height 271
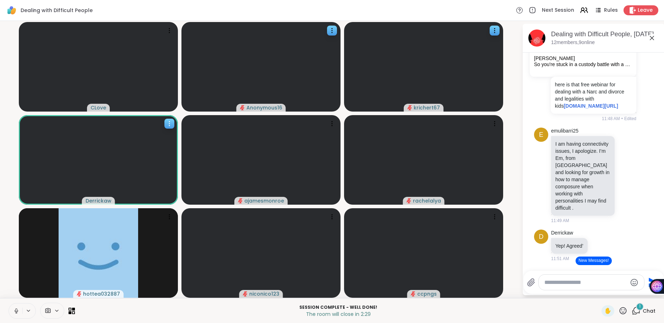
click at [171, 122] on icon at bounding box center [169, 123] width 7 height 7
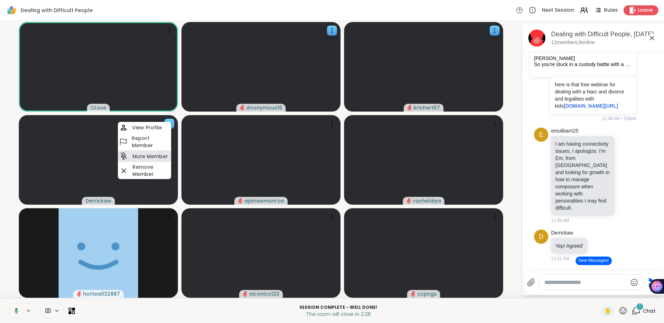
click at [159, 153] on h4 "Mute Member" at bounding box center [149, 156] width 35 height 7
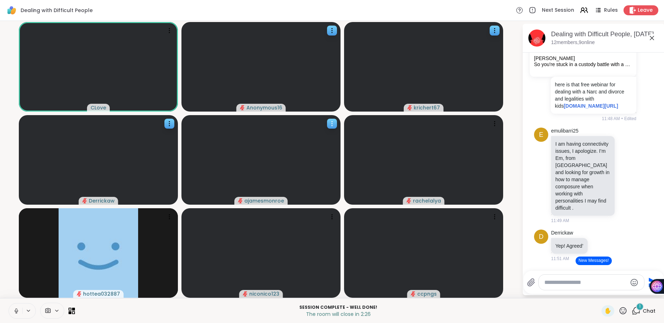
click at [333, 120] on icon at bounding box center [331, 123] width 7 height 7
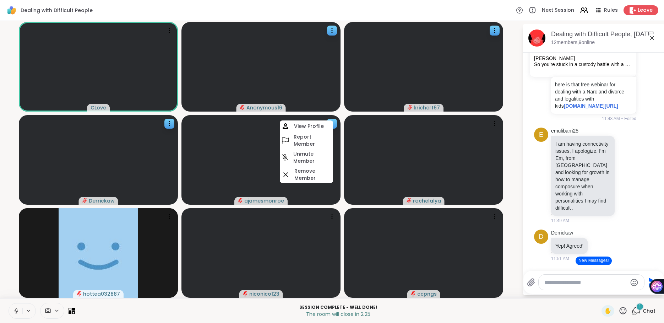
click at [318, 158] on h4 "Unmute Member" at bounding box center [312, 157] width 38 height 14
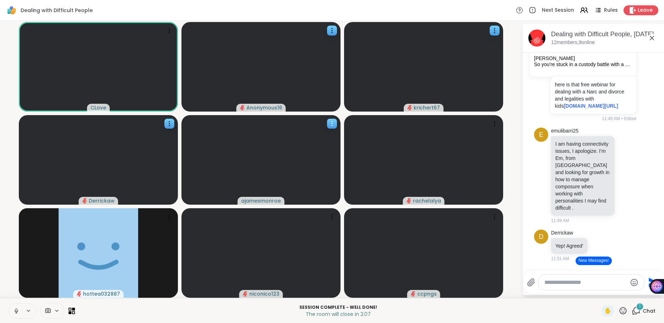
click at [330, 125] on icon at bounding box center [331, 123] width 7 height 7
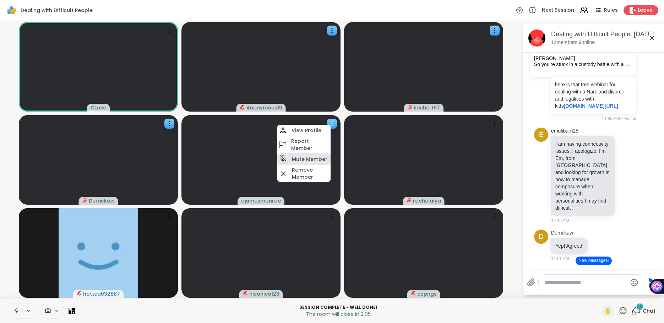
click at [317, 160] on h4 "Mute Member" at bounding box center [309, 158] width 35 height 7
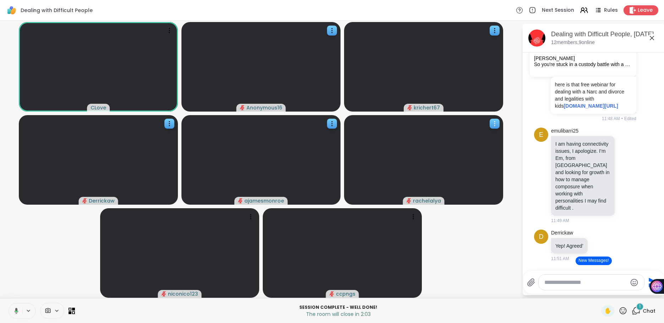
click at [495, 126] on icon at bounding box center [494, 123] width 7 height 7
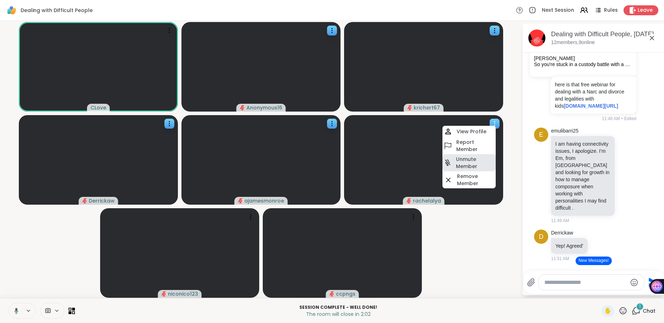
click at [473, 159] on h4 "Unmute Member" at bounding box center [475, 162] width 38 height 14
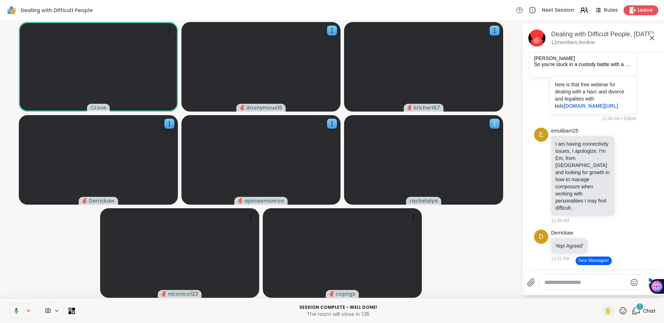
click at [497, 123] on icon at bounding box center [494, 123] width 7 height 7
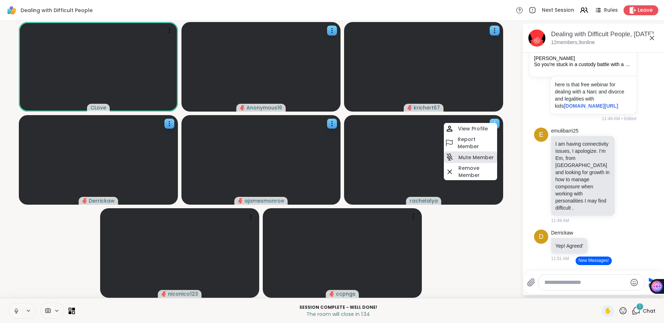
click at [479, 160] on h4 "Mute Member" at bounding box center [475, 157] width 35 height 7
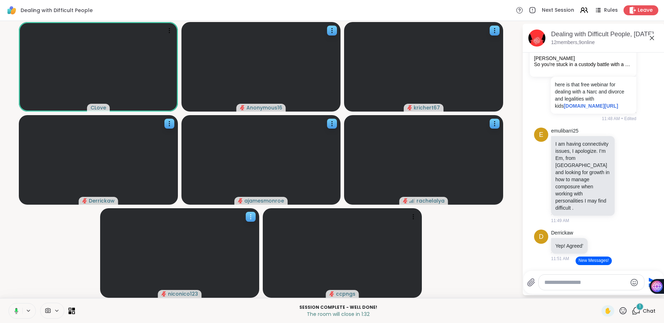
click at [250, 217] on icon at bounding box center [250, 216] width 7 height 7
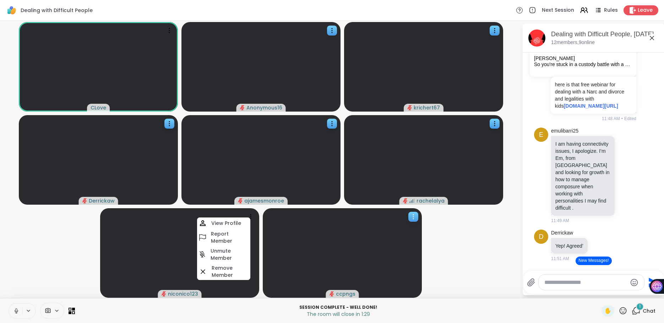
click at [413, 216] on icon at bounding box center [413, 216] width 7 height 7
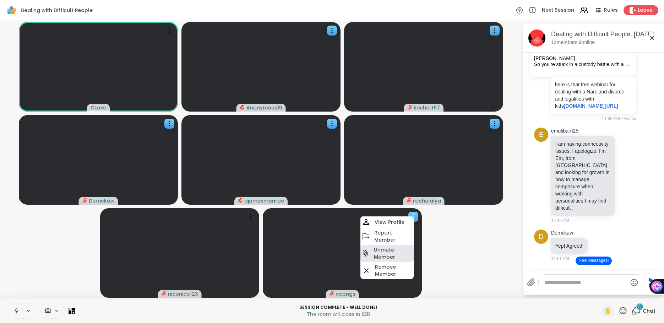
click at [386, 252] on h4 "Unmute Member" at bounding box center [393, 253] width 38 height 14
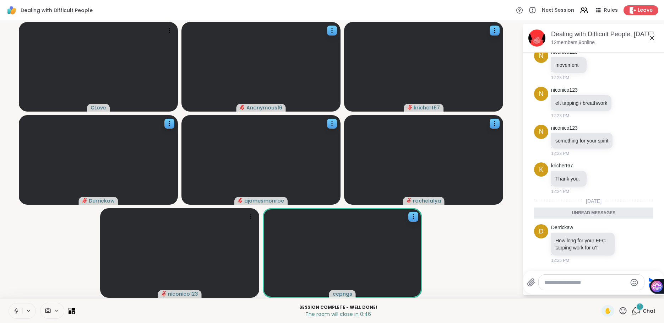
scroll to position [3395, 0]
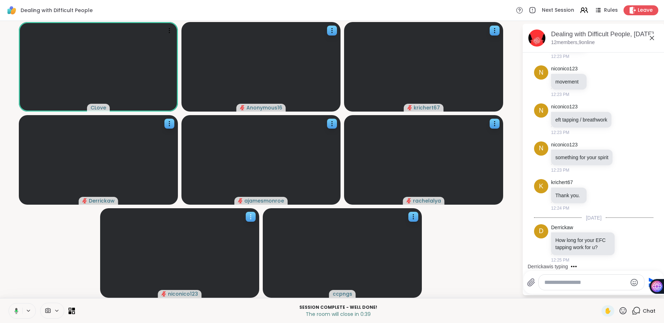
click at [248, 217] on icon at bounding box center [250, 216] width 7 height 7
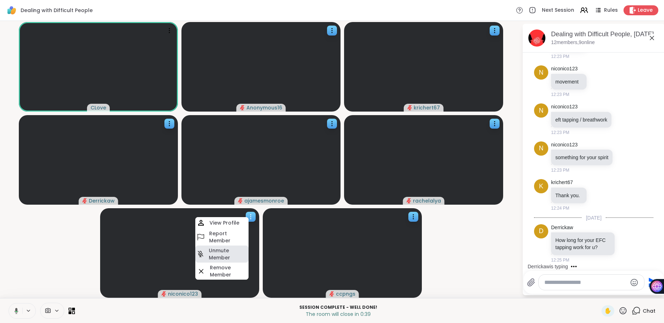
click at [222, 257] on h4 "Unmute Member" at bounding box center [228, 254] width 38 height 14
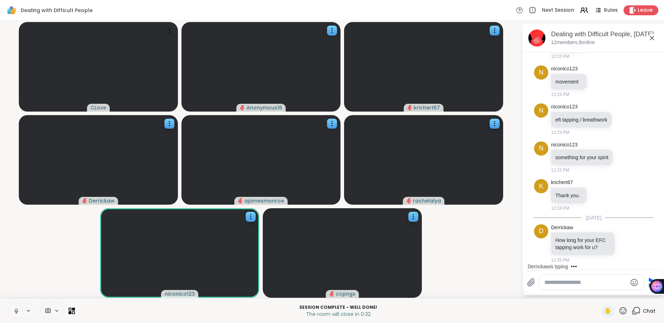
click at [551, 284] on textarea "Type your message" at bounding box center [585, 282] width 83 height 7
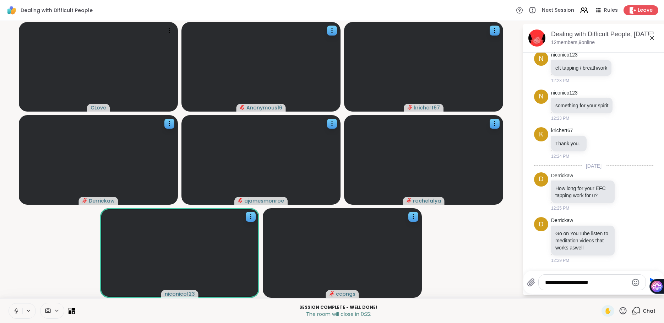
type textarea "**********"
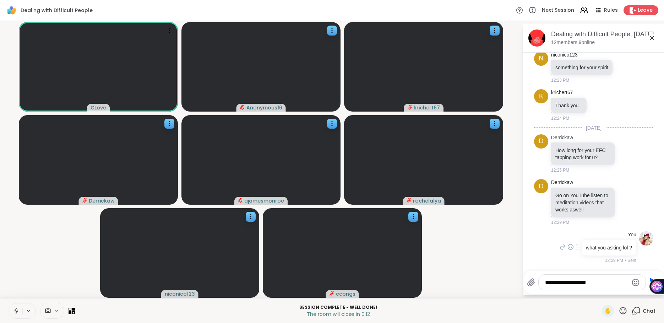
type textarea "**********"
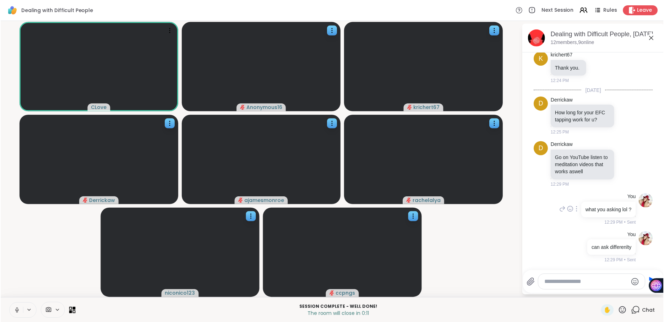
scroll to position [3522, 0]
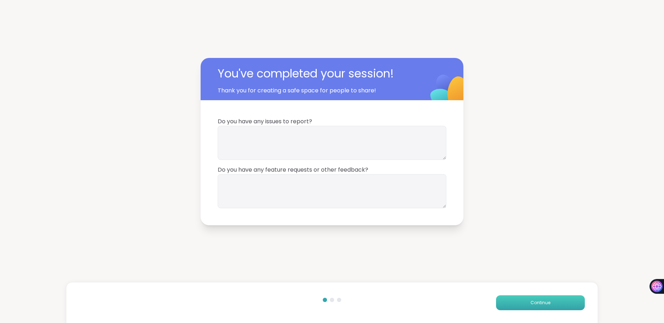
click at [551, 304] on button "Continue" at bounding box center [540, 302] width 89 height 15
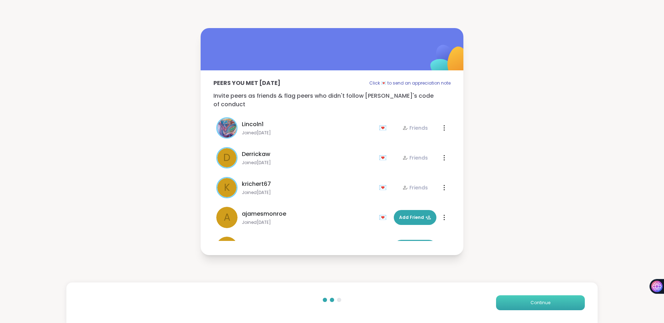
click at [538, 306] on button "Continue" at bounding box center [540, 302] width 89 height 15
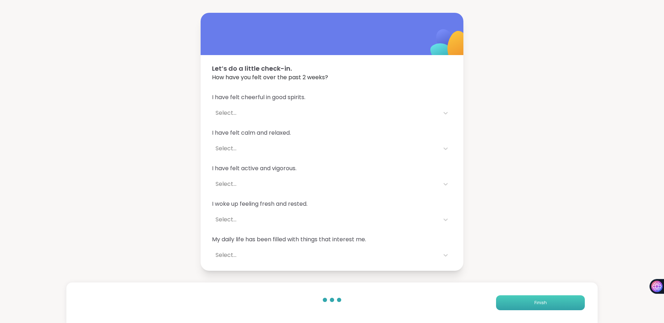
click at [538, 306] on button "Finish" at bounding box center [540, 302] width 89 height 15
